Goal: Information Seeking & Learning: Learn about a topic

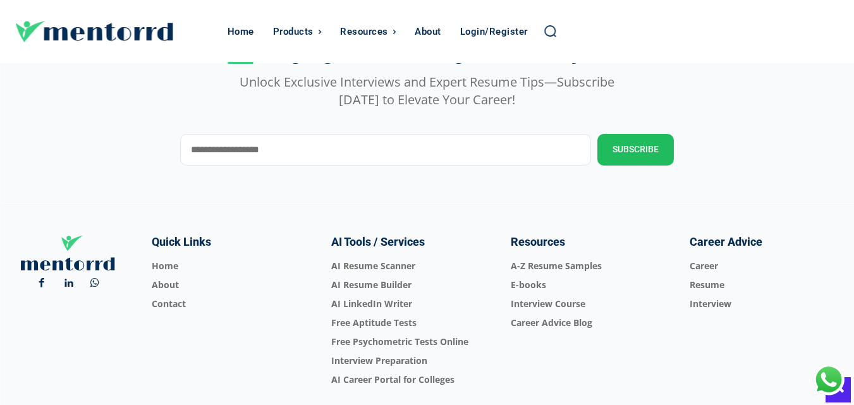
scroll to position [4533, 0]
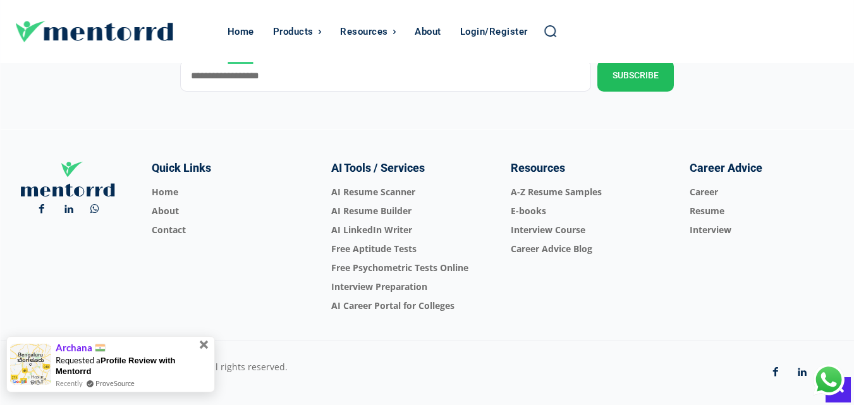
click at [203, 343] on span at bounding box center [204, 345] width 9 height 9
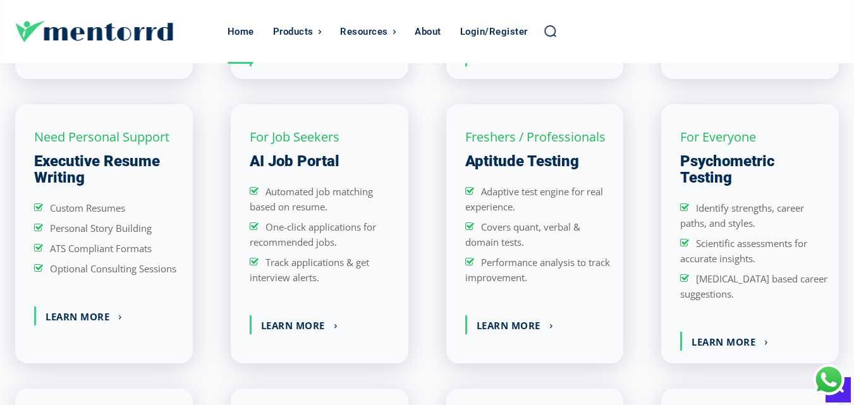
scroll to position [1374, 0]
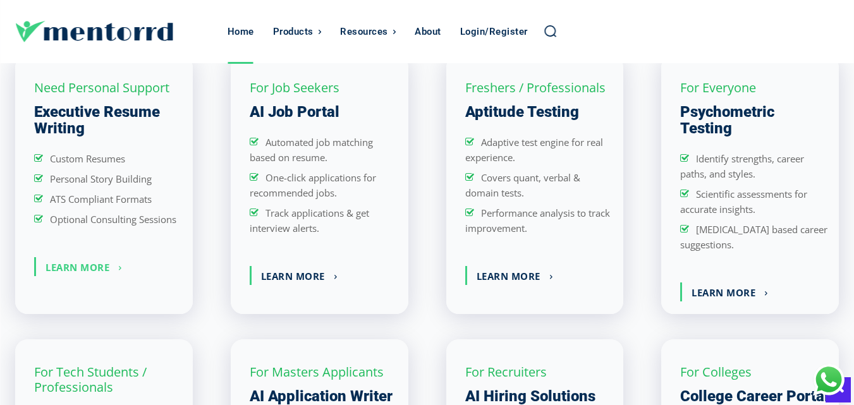
click at [100, 263] on link "Learn More" at bounding box center [83, 266] width 95 height 19
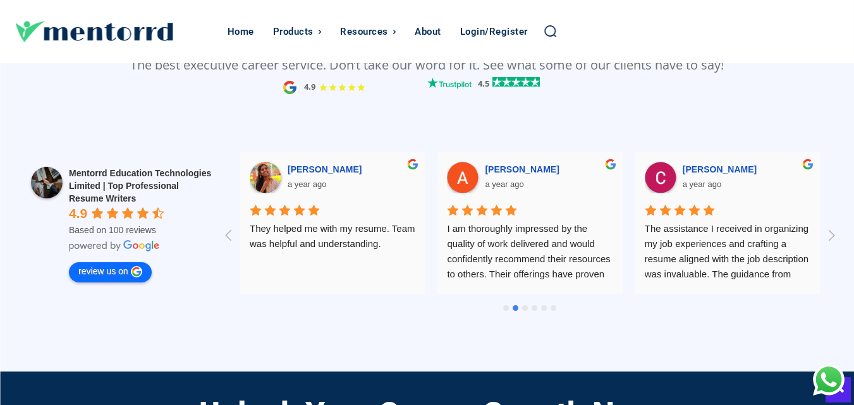
scroll to position [0, 790]
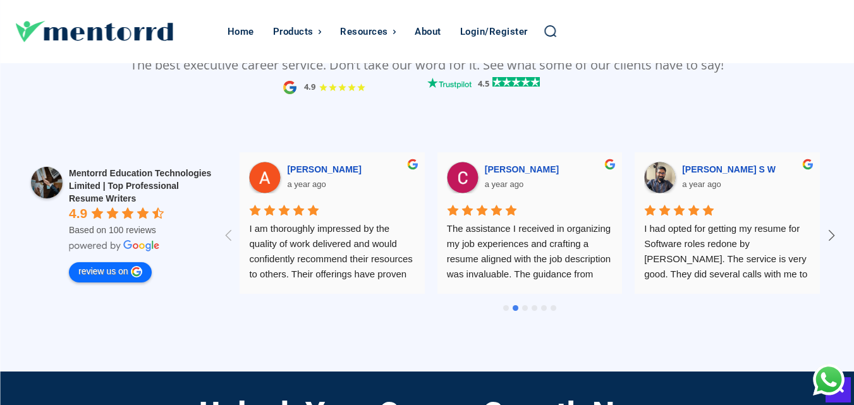
click at [831, 226] on icon at bounding box center [831, 235] width 21 height 21
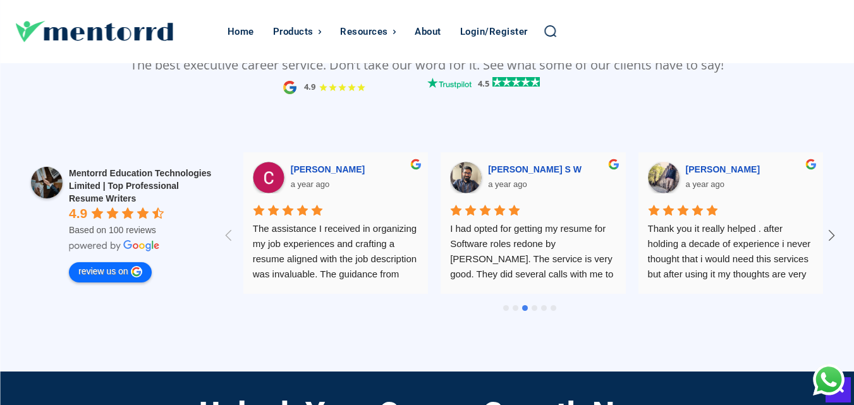
scroll to position [0, 987]
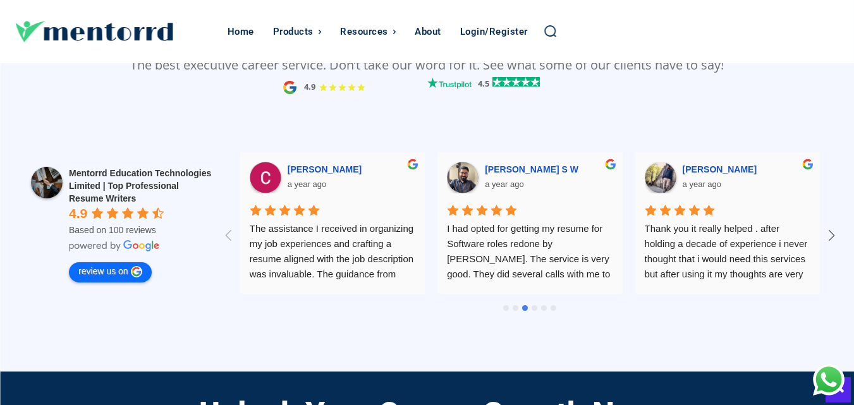
click at [831, 226] on icon at bounding box center [831, 235] width 21 height 21
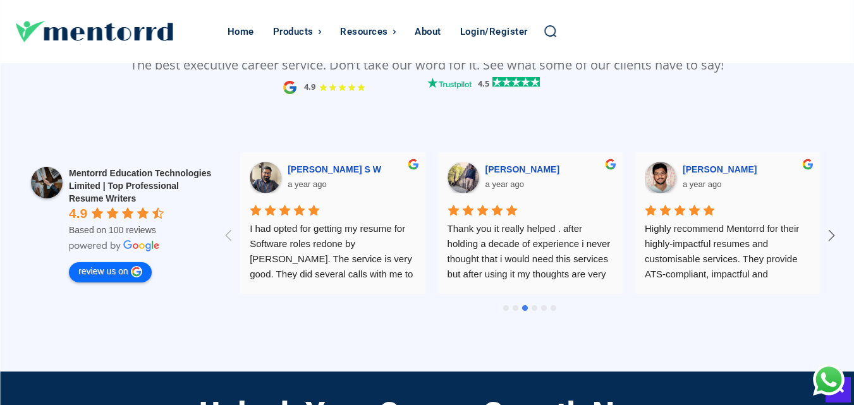
click at [831, 226] on icon at bounding box center [831, 235] width 21 height 21
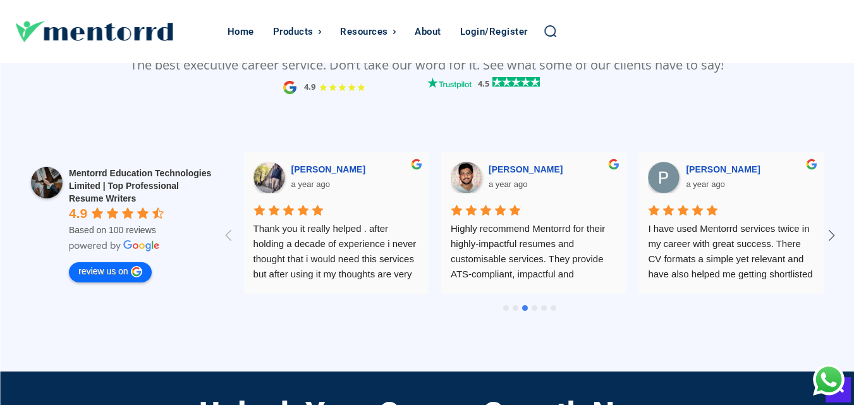
scroll to position [0, 1382]
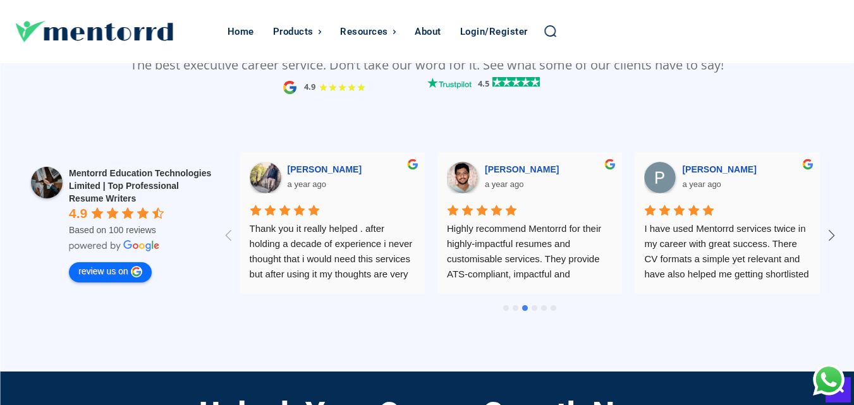
click at [831, 226] on icon at bounding box center [831, 235] width 21 height 21
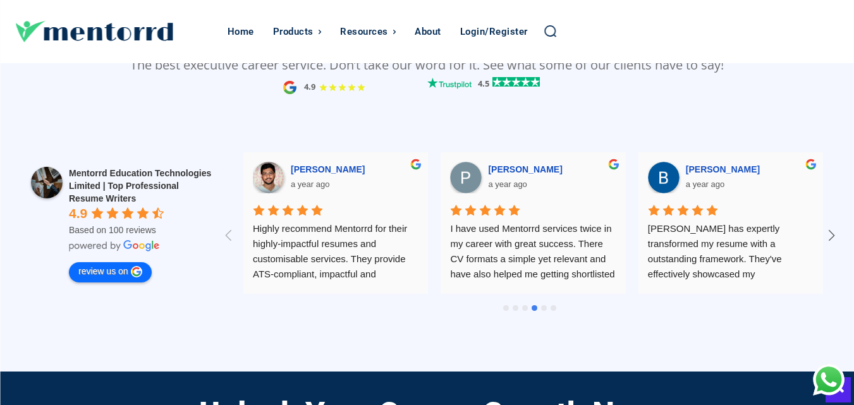
scroll to position [0, 1579]
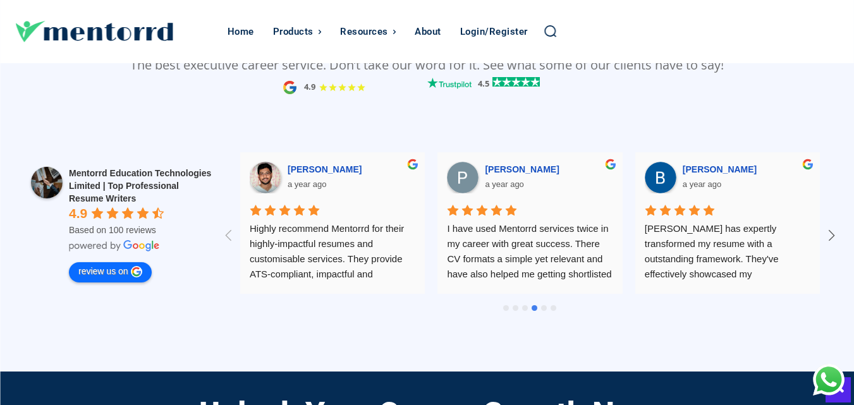
click at [831, 226] on icon at bounding box center [831, 235] width 21 height 21
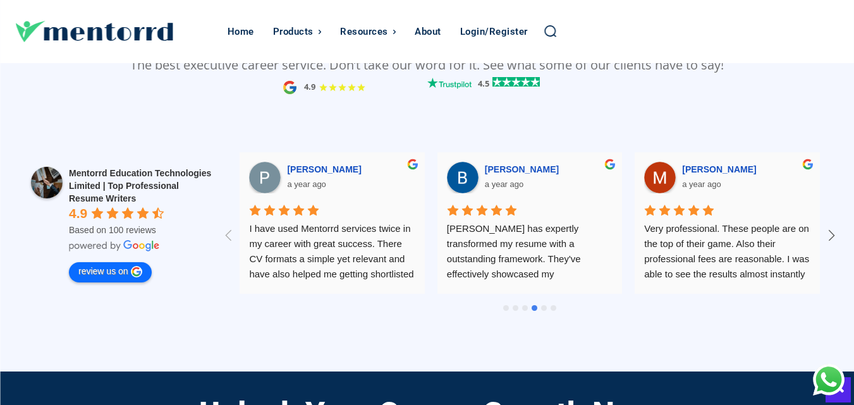
click at [831, 226] on icon at bounding box center [831, 235] width 21 height 21
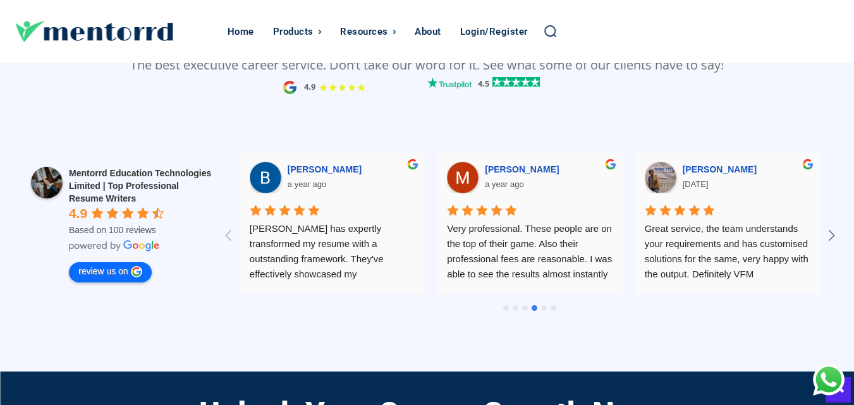
click at [831, 226] on icon at bounding box center [831, 235] width 21 height 21
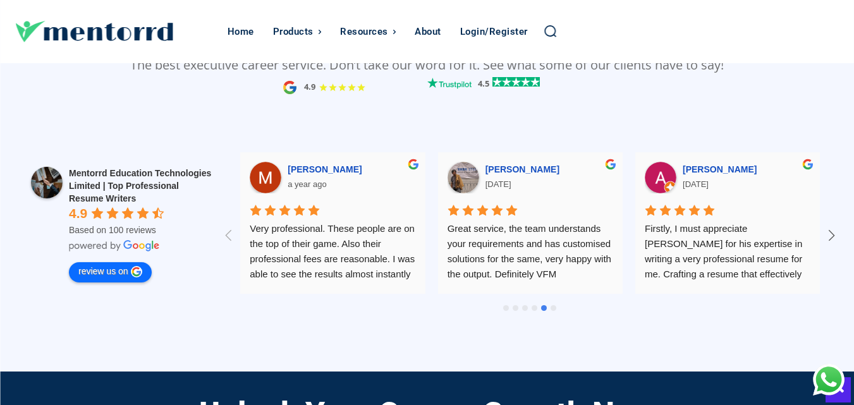
click at [831, 226] on icon at bounding box center [831, 235] width 21 height 21
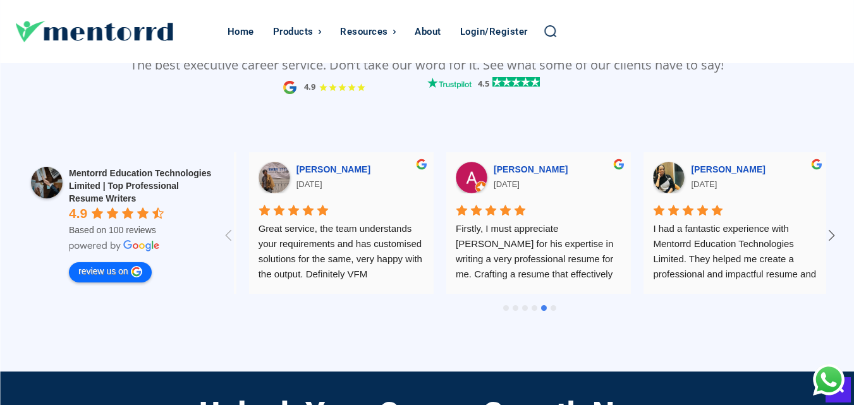
scroll to position [0, 2369]
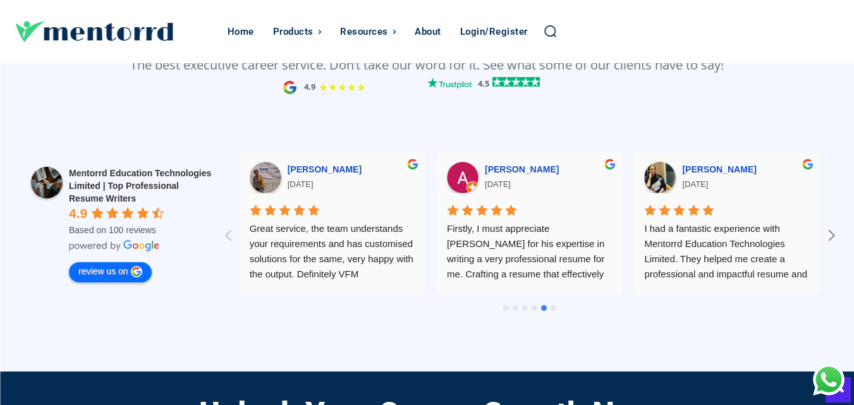
click at [831, 226] on icon at bounding box center [831, 235] width 21 height 21
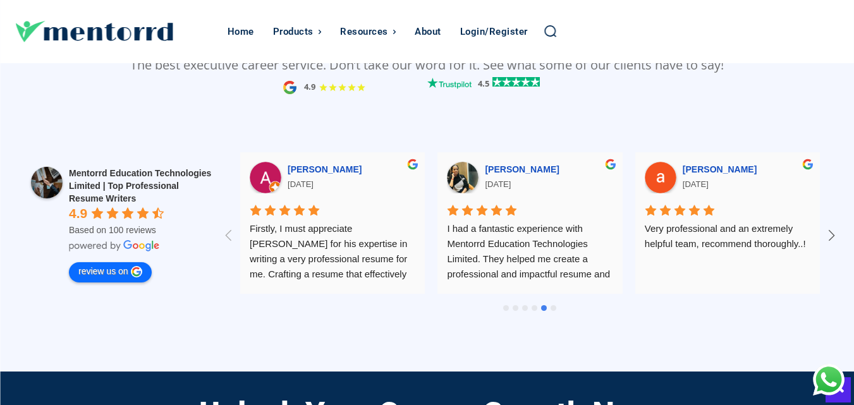
click at [831, 226] on icon at bounding box center [831, 235] width 21 height 21
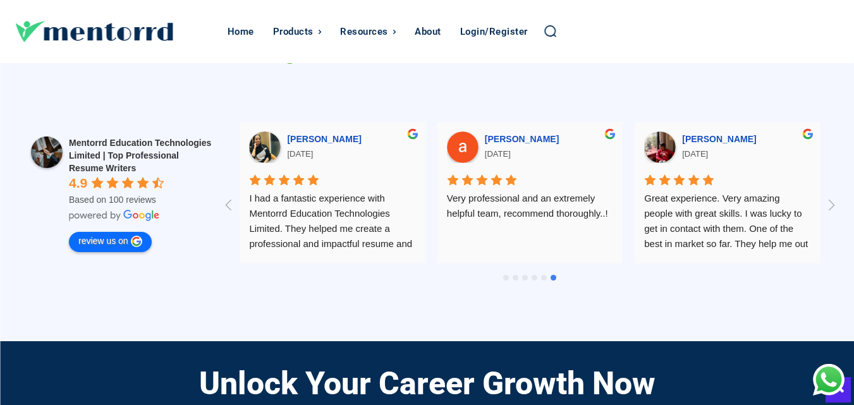
scroll to position [1137, 0]
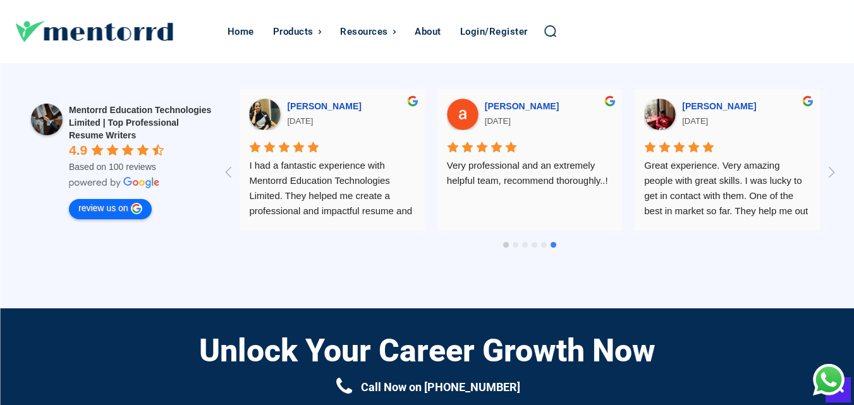
click at [505, 242] on div at bounding box center [506, 245] width 6 height 6
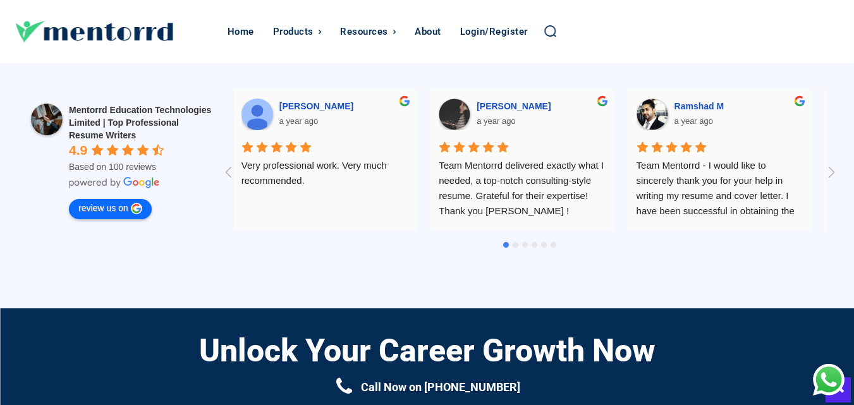
scroll to position [0, 0]
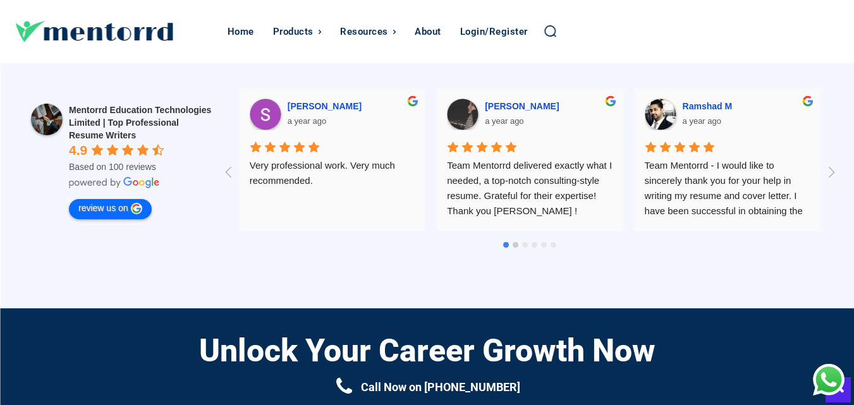
click at [515, 242] on div at bounding box center [515, 245] width 6 height 6
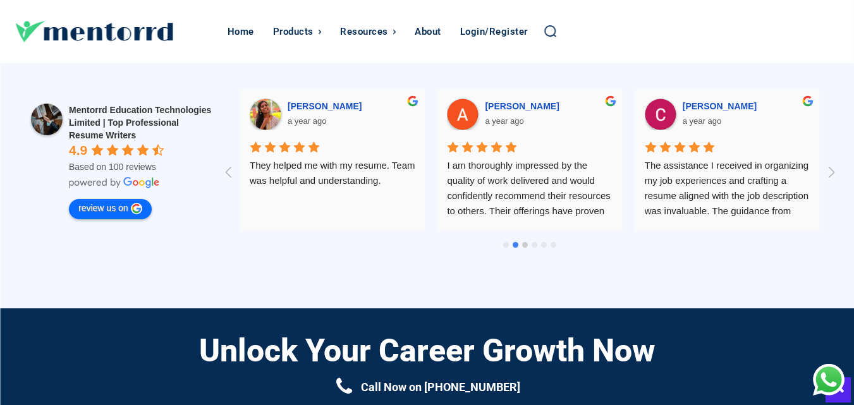
click at [524, 242] on div at bounding box center [525, 245] width 6 height 6
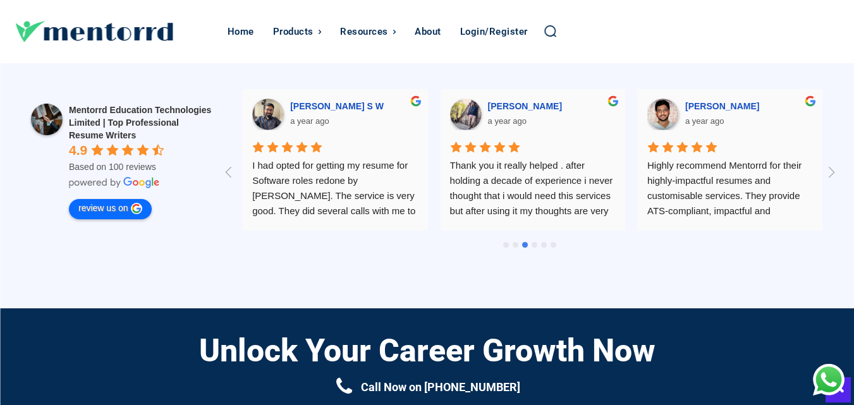
scroll to position [0, 1184]
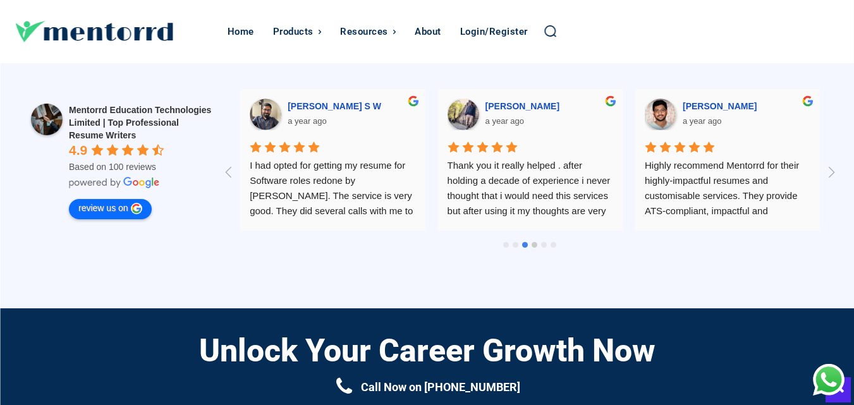
click at [532, 242] on div at bounding box center [534, 245] width 6 height 6
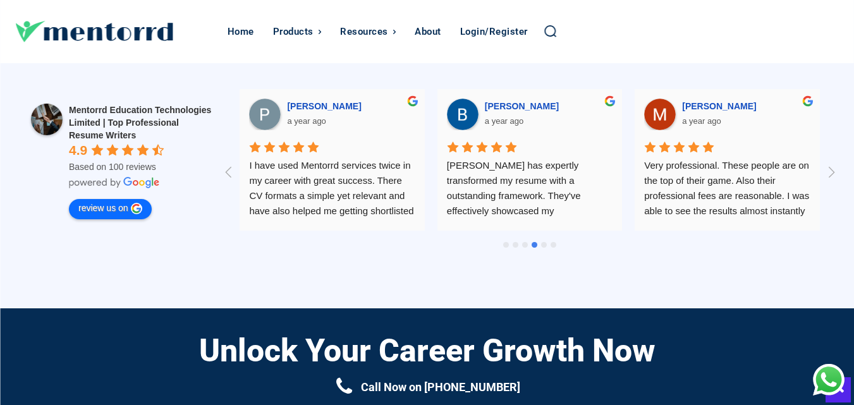
click at [544, 242] on div at bounding box center [544, 245] width 6 height 6
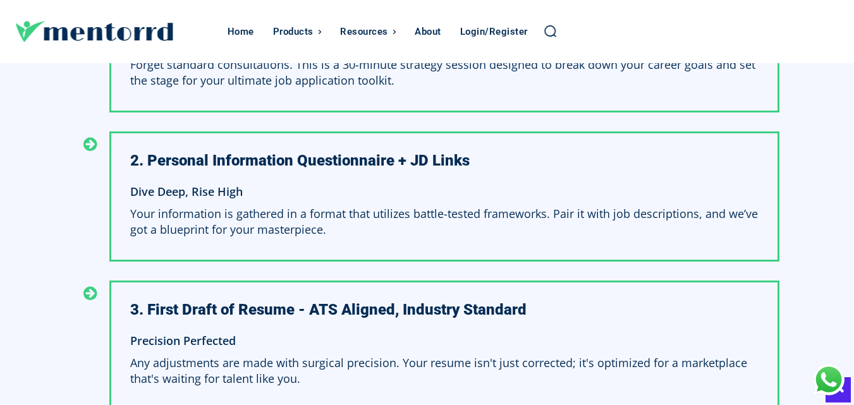
scroll to position [3855, 0]
